Goal: Use online tool/utility: Utilize a website feature to perform a specific function

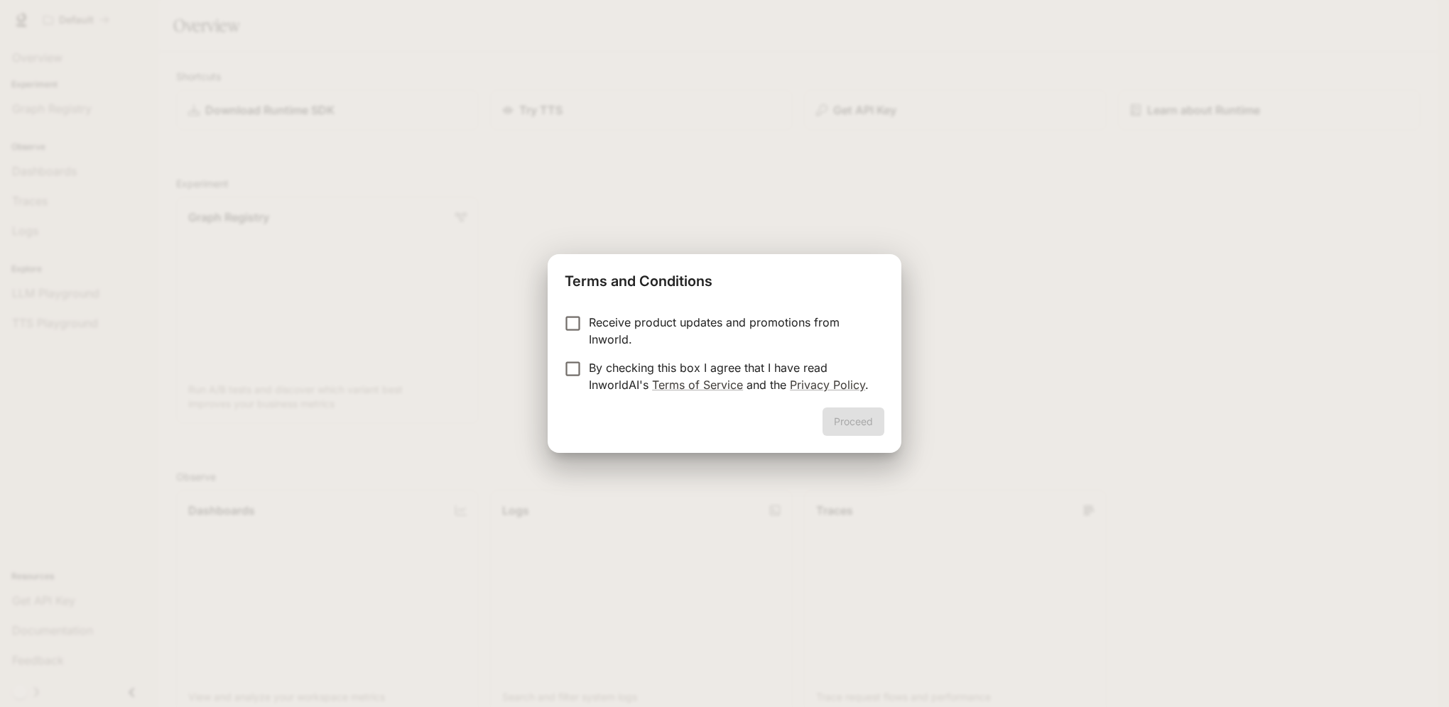
click at [608, 371] on p "By checking this box I agree that I have read InworldAI's Terms of Service and …" at bounding box center [731, 376] width 284 height 34
click at [831, 430] on button "Proceed" at bounding box center [853, 422] width 62 height 28
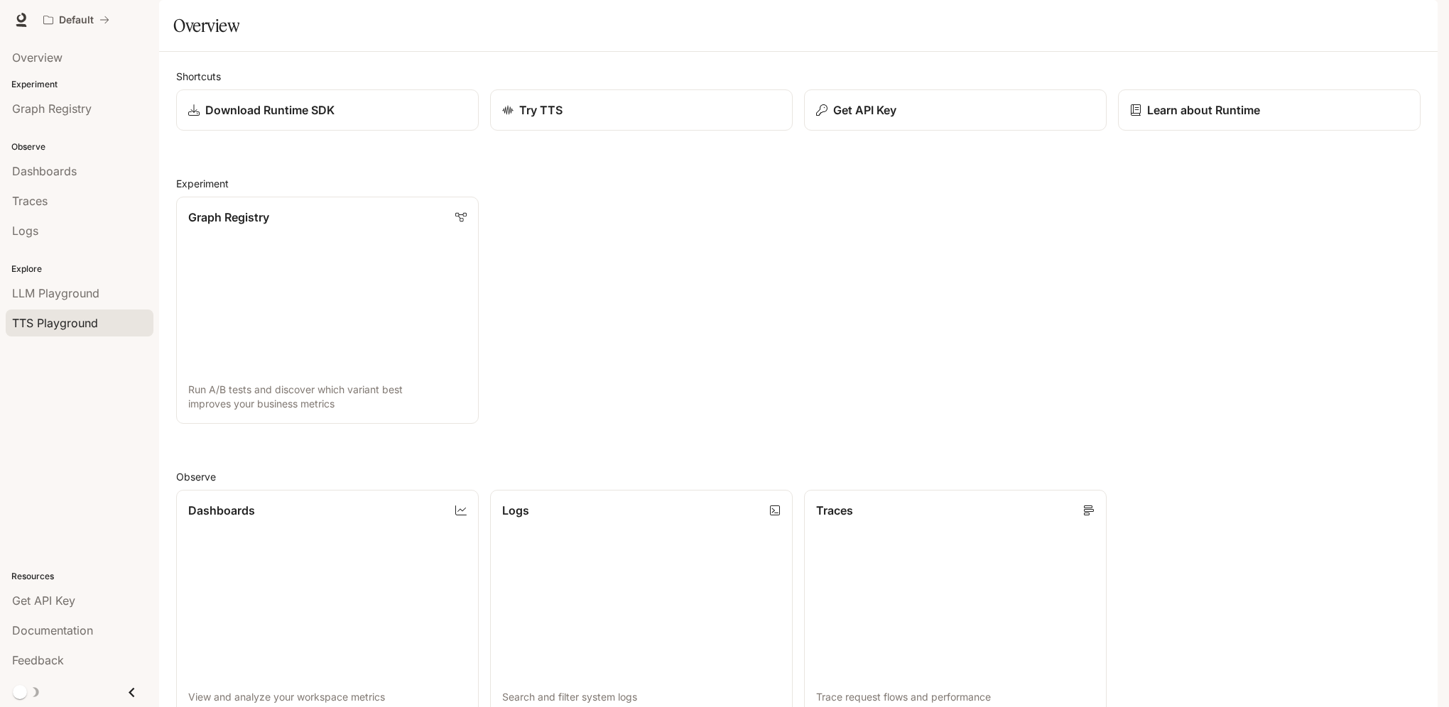
click at [65, 322] on span "TTS Playground" at bounding box center [55, 323] width 86 height 17
